Goal: Check status: Check status

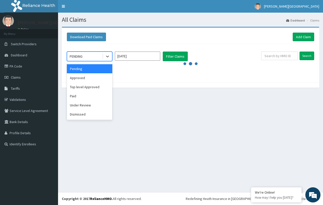
click at [88, 59] on div "PENDING" at bounding box center [84, 56] width 35 height 8
click at [86, 79] on div "Approved" at bounding box center [89, 77] width 45 height 9
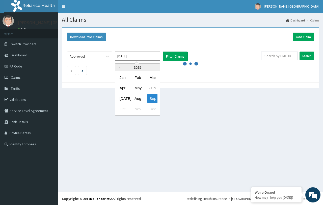
click at [155, 56] on input "[DATE]" at bounding box center [137, 55] width 45 height 9
click at [136, 97] on div "Aug" at bounding box center [138, 98] width 10 height 9
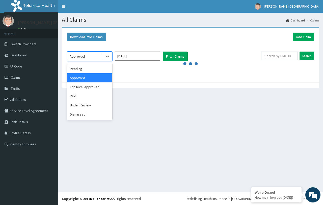
click at [105, 56] on icon at bounding box center [107, 56] width 5 height 5
click at [74, 98] on div "Paid" at bounding box center [89, 95] width 45 height 9
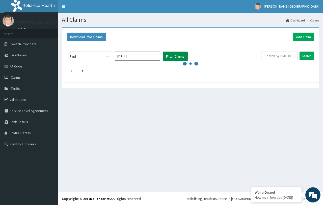
click at [171, 58] on button "Filter Claims" at bounding box center [175, 56] width 25 height 10
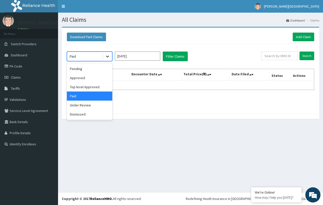
click at [105, 60] on div at bounding box center [107, 56] width 9 height 9
click at [100, 96] on div "Paid" at bounding box center [89, 95] width 45 height 9
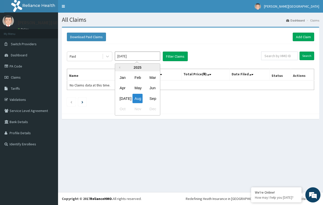
click at [140, 52] on input "[DATE]" at bounding box center [137, 55] width 45 height 9
click at [138, 98] on div "Aug" at bounding box center [138, 98] width 10 height 9
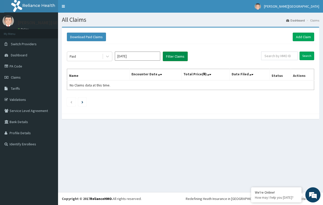
click at [173, 56] on button "Filter Claims" at bounding box center [175, 56] width 25 height 10
click at [185, 58] on button "Filter Claims" at bounding box center [175, 56] width 25 height 10
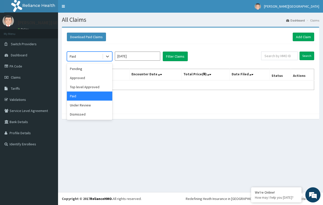
click at [101, 56] on div "Paid" at bounding box center [84, 56] width 35 height 8
click at [82, 80] on div "Approved" at bounding box center [89, 77] width 45 height 9
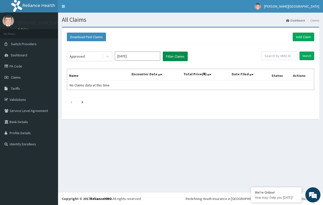
click at [171, 52] on button "Filter Claims" at bounding box center [175, 56] width 25 height 10
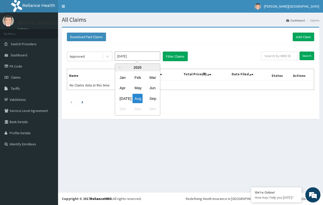
click at [152, 54] on input "[DATE]" at bounding box center [137, 55] width 45 height 9
click at [135, 99] on div "Aug" at bounding box center [138, 98] width 10 height 9
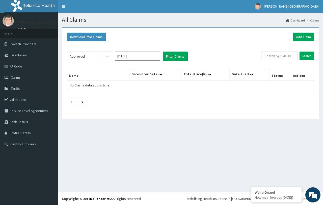
click at [182, 51] on div "Approved [DATE] Filter Claims Search Name Encounter Date Total Price(₦) Date Fi…" at bounding box center [190, 77] width 252 height 67
click at [182, 55] on button "Filter Claims" at bounding box center [175, 56] width 25 height 10
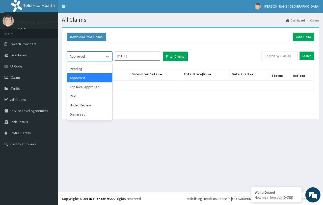
click at [96, 56] on div "Approved" at bounding box center [84, 56] width 35 height 8
click at [90, 90] on div "Top level Approved" at bounding box center [89, 86] width 45 height 9
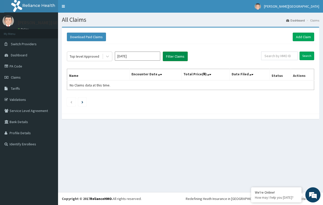
click at [179, 57] on button "Filter Claims" at bounding box center [175, 56] width 25 height 10
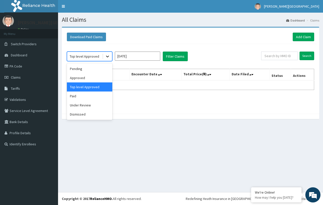
click at [103, 53] on div at bounding box center [107, 56] width 9 height 9
click at [81, 76] on div "Approved" at bounding box center [89, 77] width 45 height 9
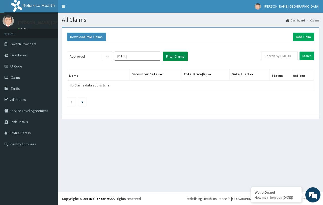
click at [182, 57] on button "Filter Claims" at bounding box center [175, 56] width 25 height 10
click at [100, 57] on div "Approved" at bounding box center [84, 56] width 35 height 8
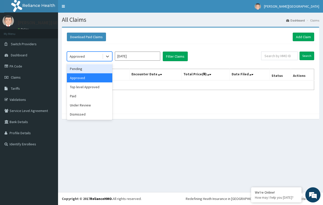
click at [100, 70] on div "Pending" at bounding box center [89, 68] width 45 height 9
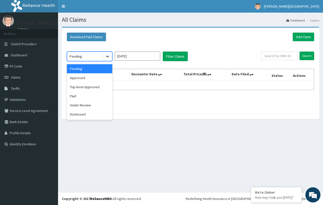
click at [109, 56] on icon at bounding box center [107, 56] width 5 height 5
click at [103, 81] on div "Approved" at bounding box center [89, 77] width 45 height 9
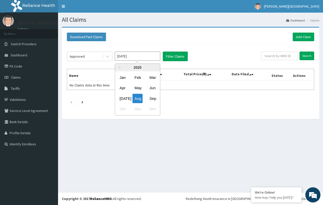
click at [153, 60] on input "[DATE]" at bounding box center [137, 55] width 45 height 9
click at [151, 100] on div "Sep" at bounding box center [152, 98] width 10 height 9
type input "[DATE]"
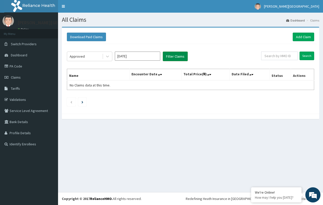
click at [177, 57] on button "Filter Claims" at bounding box center [175, 56] width 25 height 10
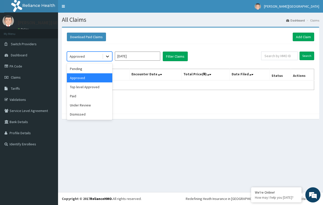
click at [107, 57] on icon at bounding box center [107, 57] width 3 height 2
click at [94, 96] on div "Paid" at bounding box center [89, 95] width 45 height 9
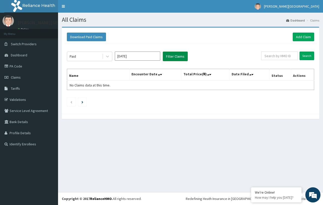
click at [175, 56] on button "Filter Claims" at bounding box center [175, 56] width 25 height 10
